Goal: Task Accomplishment & Management: Use online tool/utility

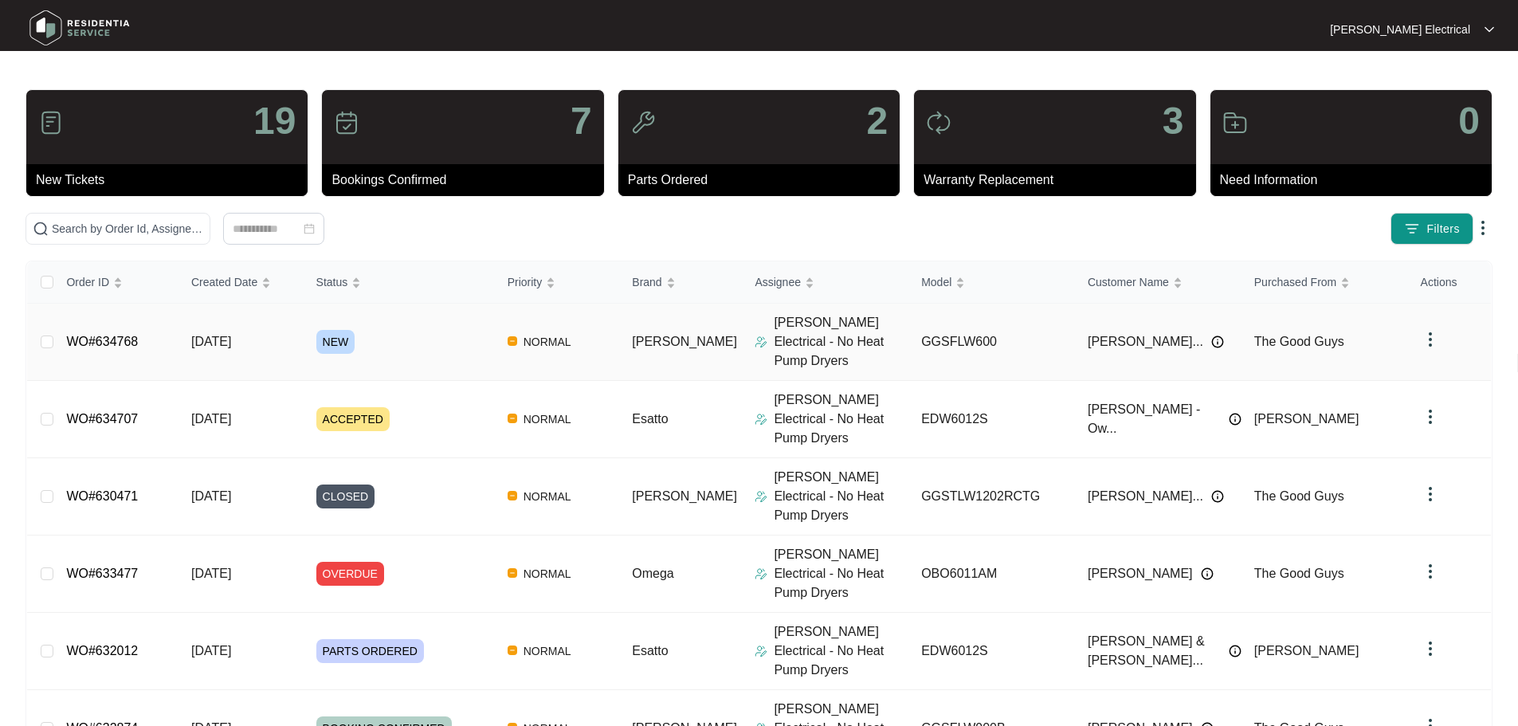
click at [343, 330] on span "NEW" at bounding box center [335, 342] width 39 height 24
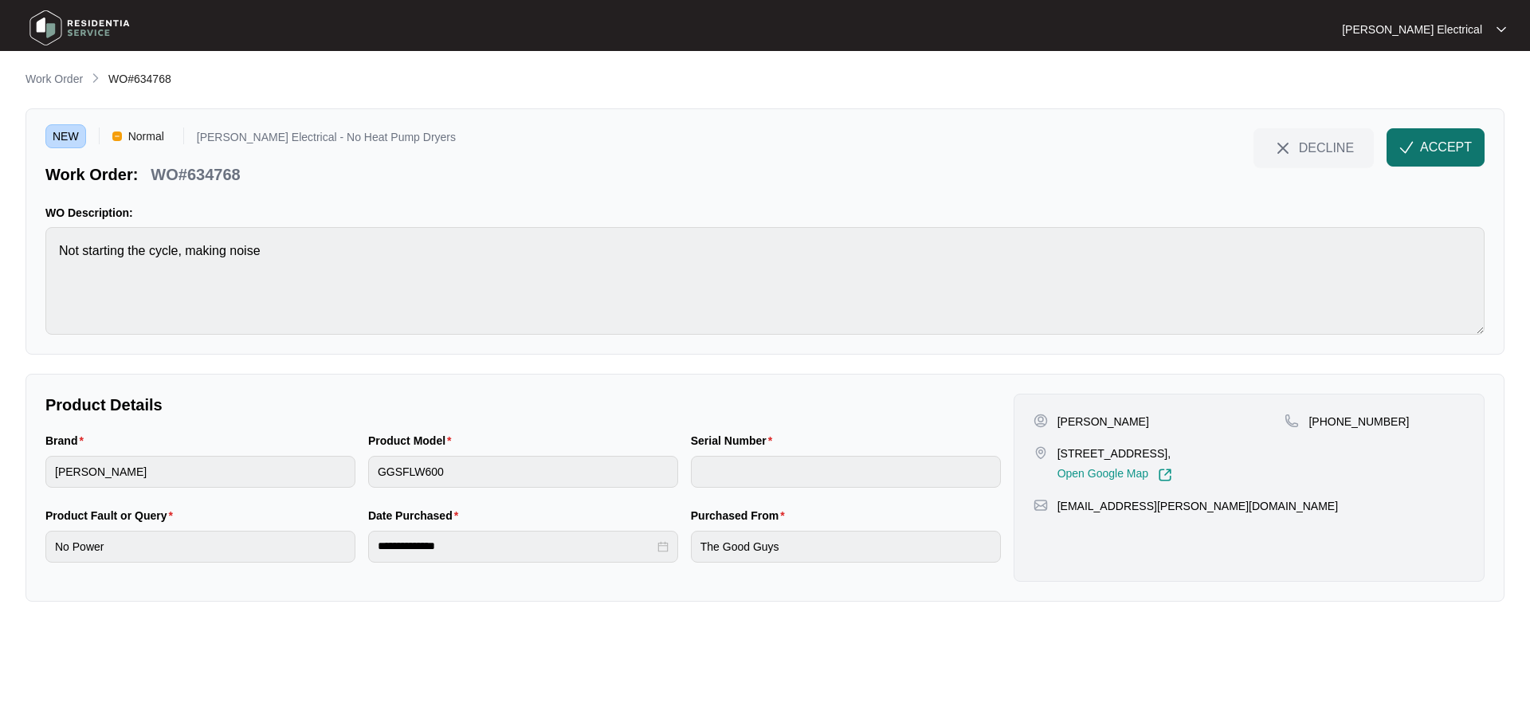
click at [1444, 143] on span "ACCEPT" at bounding box center [1446, 147] width 52 height 19
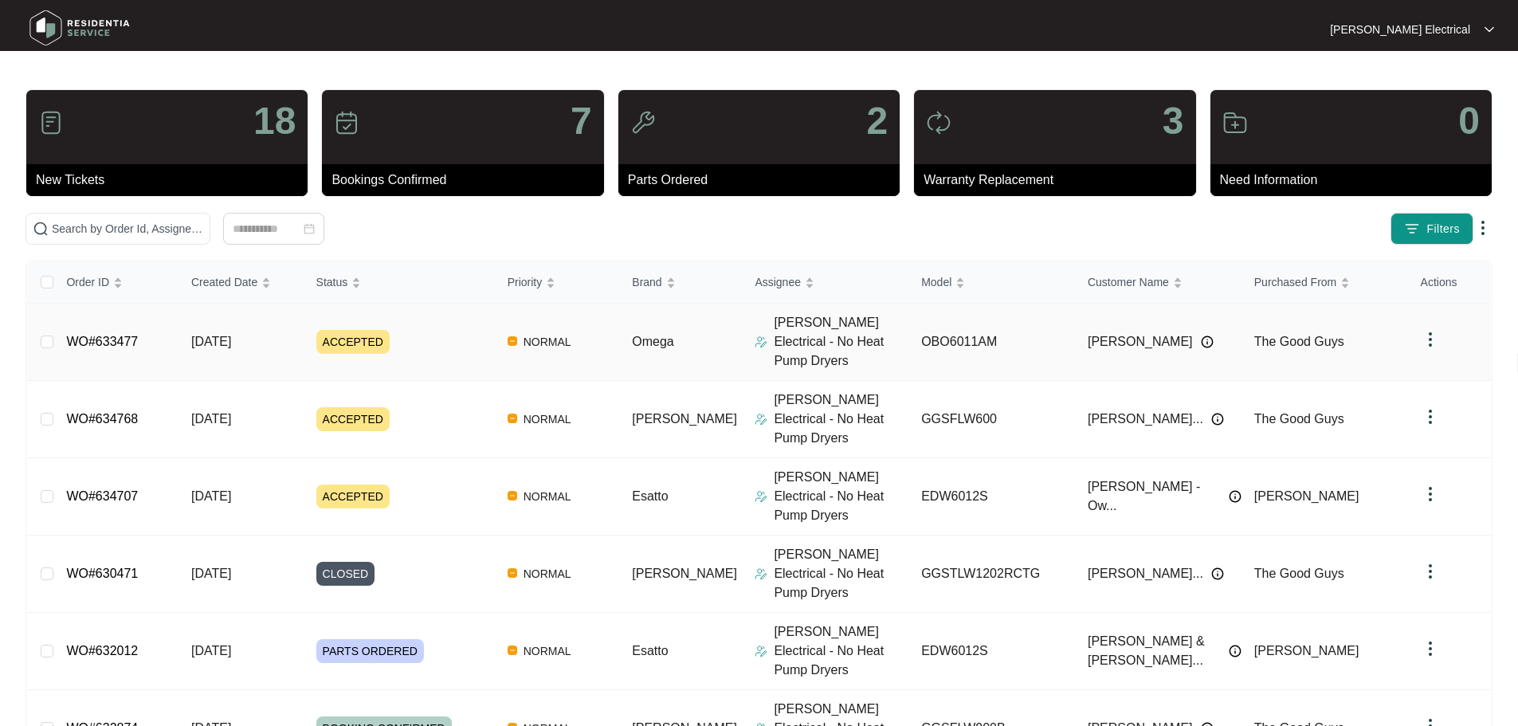
click at [346, 330] on span "ACCEPTED" at bounding box center [352, 342] width 73 height 24
